Goal: Entertainment & Leisure: Consume media (video, audio)

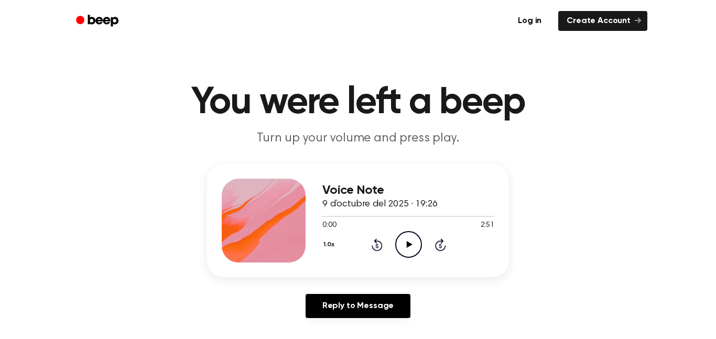
click at [407, 237] on icon "Play Audio" at bounding box center [408, 244] width 27 height 27
click at [408, 243] on icon at bounding box center [409, 244] width 6 height 7
click at [410, 255] on icon "Play Audio" at bounding box center [408, 244] width 27 height 27
click at [333, 246] on button "1.0x" at bounding box center [330, 245] width 16 height 18
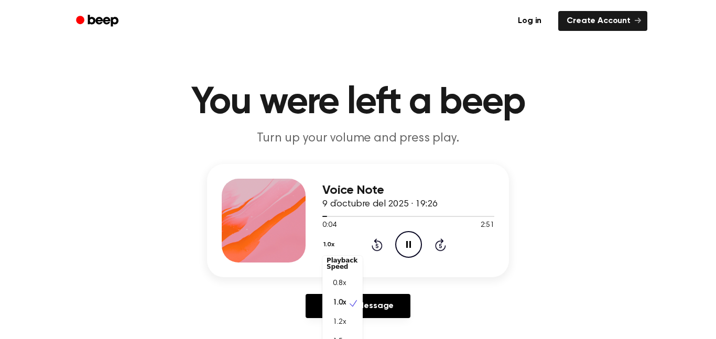
click at [340, 323] on span "1.2x" at bounding box center [339, 322] width 13 height 11
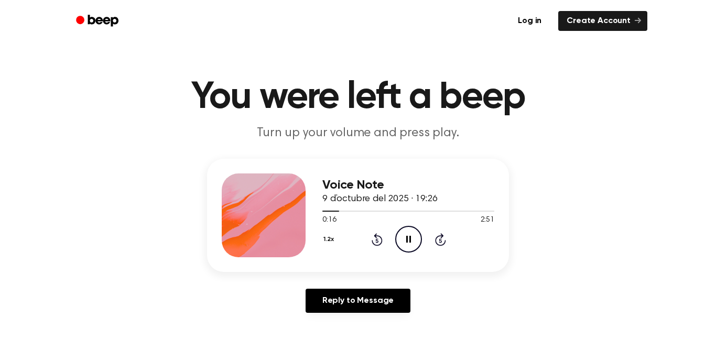
scroll to position [7, 0]
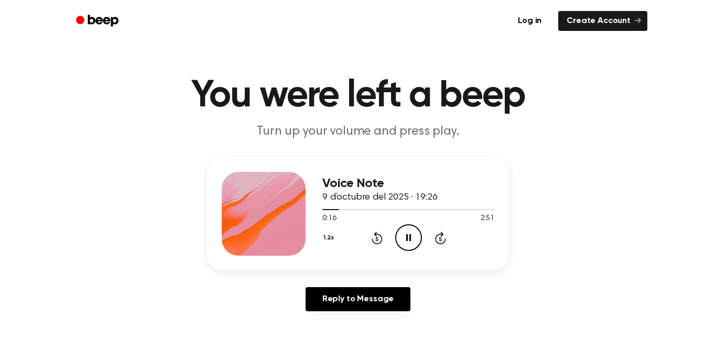
click at [410, 241] on icon at bounding box center [408, 237] width 5 height 7
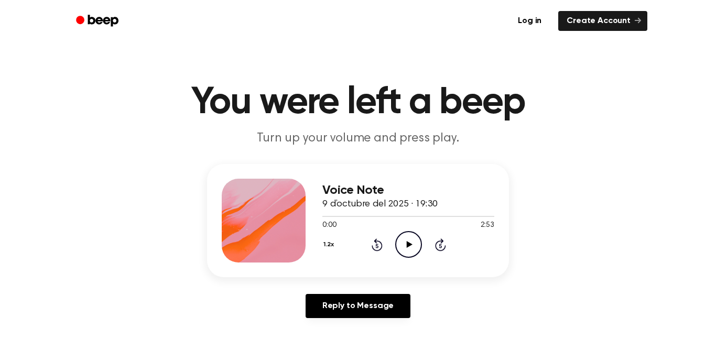
click at [403, 247] on icon "Play Audio" at bounding box center [408, 244] width 27 height 27
click at [325, 247] on button "1.2x" at bounding box center [329, 245] width 15 height 18
click at [340, 268] on div "Playback Speed" at bounding box center [342, 268] width 40 height 21
click at [338, 306] on span "1.0x" at bounding box center [339, 308] width 13 height 11
click at [405, 239] on icon "Pause Audio" at bounding box center [408, 244] width 27 height 27
